Goal: Task Accomplishment & Management: Complete application form

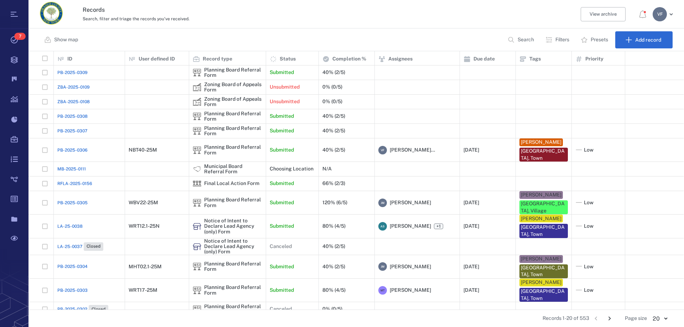
click at [553, 40] on button "Filters" at bounding box center [558, 39] width 34 height 17
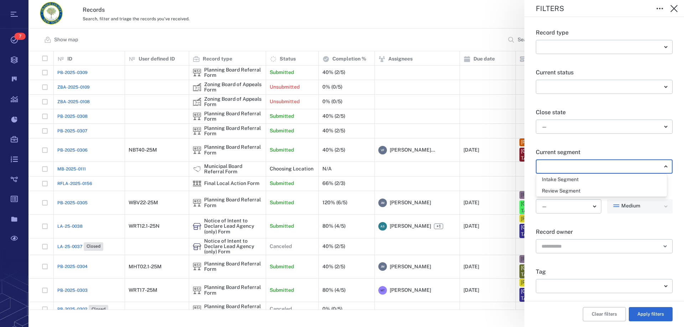
click at [620, 164] on body "Tasks 7 Records Boards Dashboard Reports Record types Guide steps Rules Form bu…" at bounding box center [342, 163] width 684 height 327
click at [607, 124] on div at bounding box center [342, 163] width 684 height 327
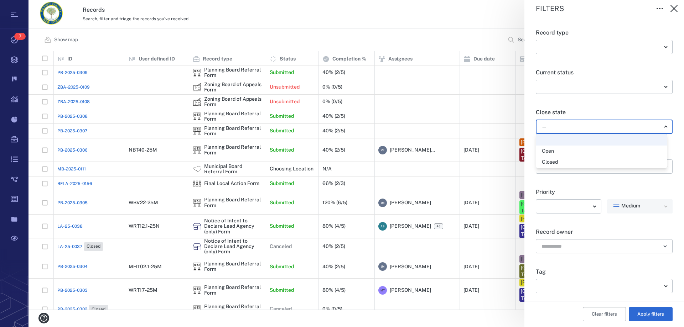
click at [606, 129] on body "Tasks 7 Records Boards Dashboard Reports Record types Guide steps Rules Form bu…" at bounding box center [342, 163] width 684 height 327
click at [585, 151] on div "Open" at bounding box center [601, 151] width 119 height 7
type input "*****"
click at [652, 313] on button "Apply filters" at bounding box center [651, 314] width 44 height 14
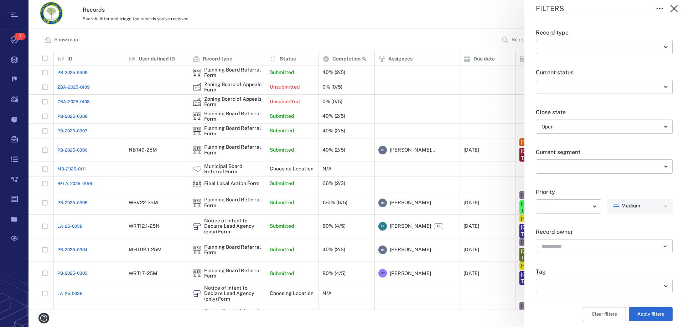
click at [497, 324] on div "Filters Record type ​ ​ Current status ​ ​ Close state Open ***** ​ Current seg…" at bounding box center [357, 163] width 656 height 327
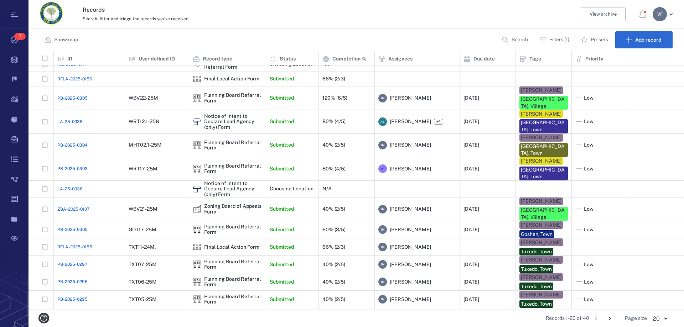
scroll to position [100, 0]
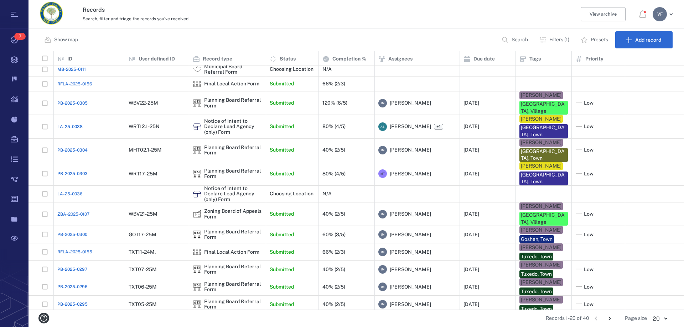
click at [611, 319] on icon "Go to next page" at bounding box center [610, 319] width 8 height 8
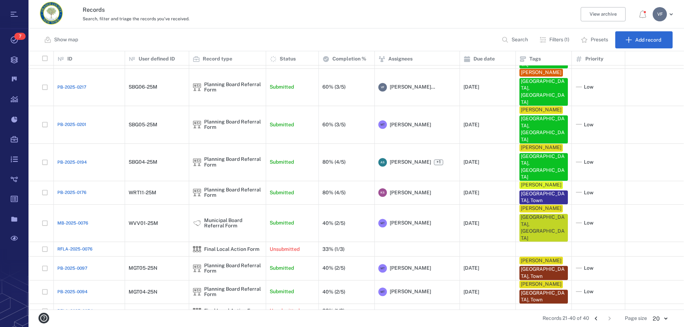
scroll to position [180, 0]
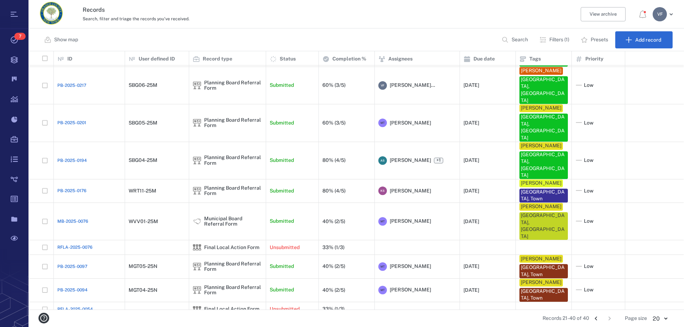
click at [595, 320] on icon "Go to previous page" at bounding box center [596, 319] width 8 height 8
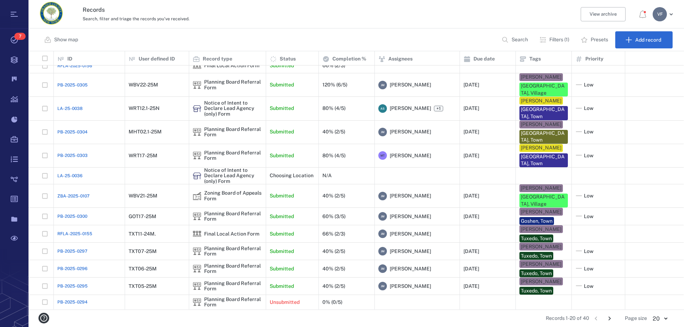
scroll to position [100, 0]
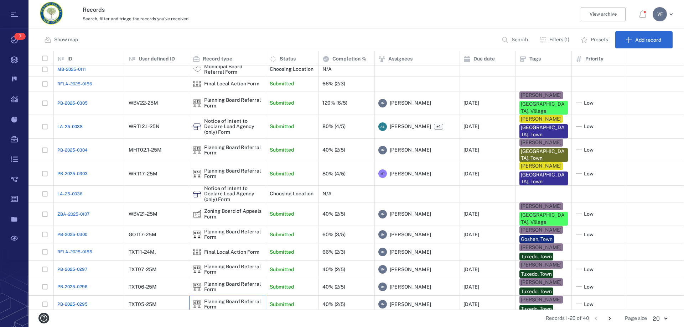
click at [217, 299] on div "Planning Board Referral Form" at bounding box center [233, 304] width 58 height 11
click at [427, 301] on span "[PERSON_NAME]" at bounding box center [410, 304] width 41 height 7
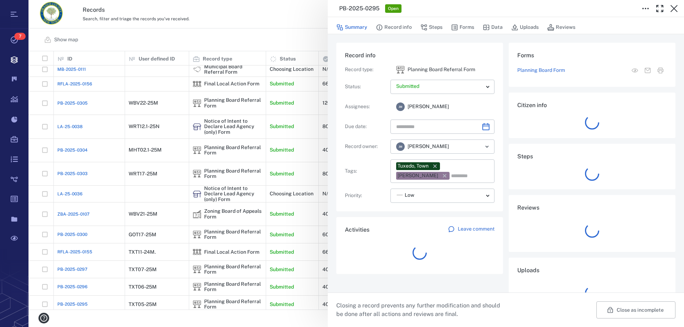
type input "**********"
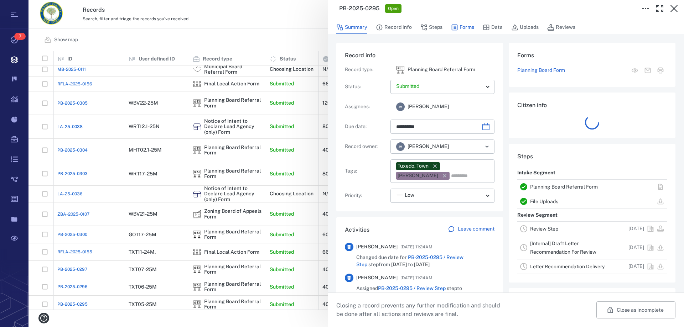
click at [464, 26] on button "Forms" at bounding box center [462, 28] width 23 height 14
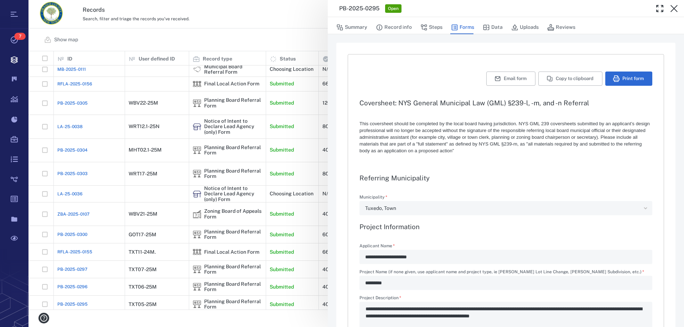
type textarea "*"
click at [525, 27] on button "Uploads" at bounding box center [524, 28] width 27 height 14
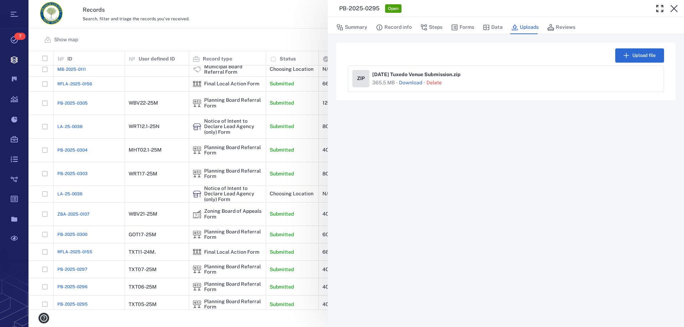
click at [407, 81] on link "Download" at bounding box center [410, 82] width 23 height 7
